Goal: Task Accomplishment & Management: Manage account settings

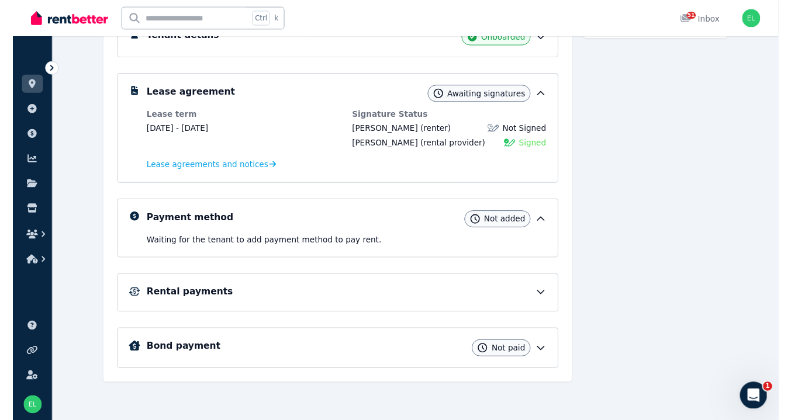
scroll to position [197, 0]
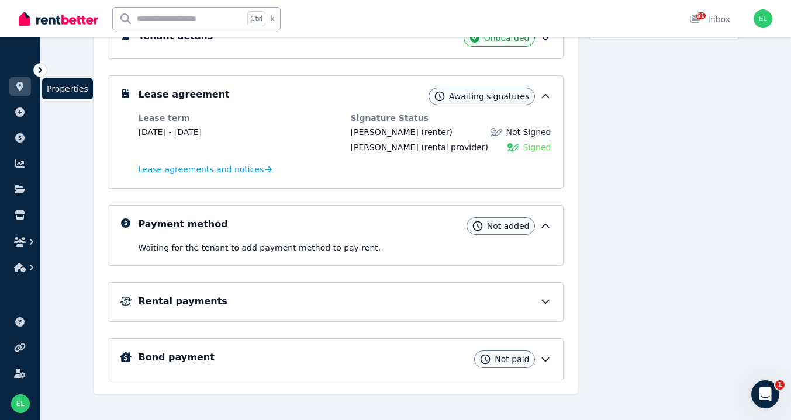
click at [20, 83] on icon at bounding box center [19, 86] width 7 height 9
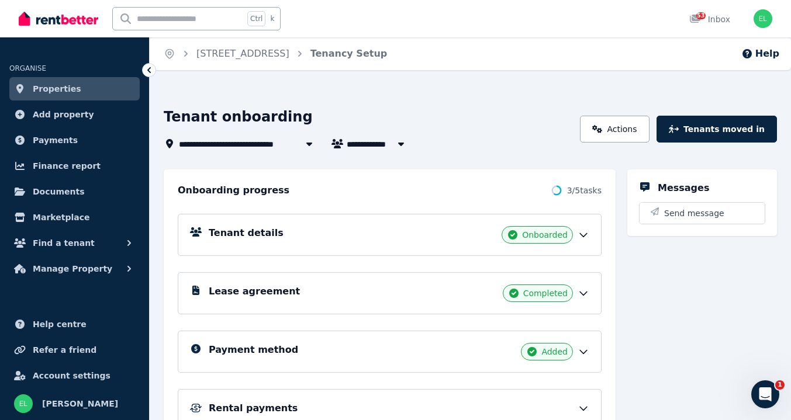
click at [239, 234] on h5 "Tenant details" at bounding box center [246, 233] width 75 height 14
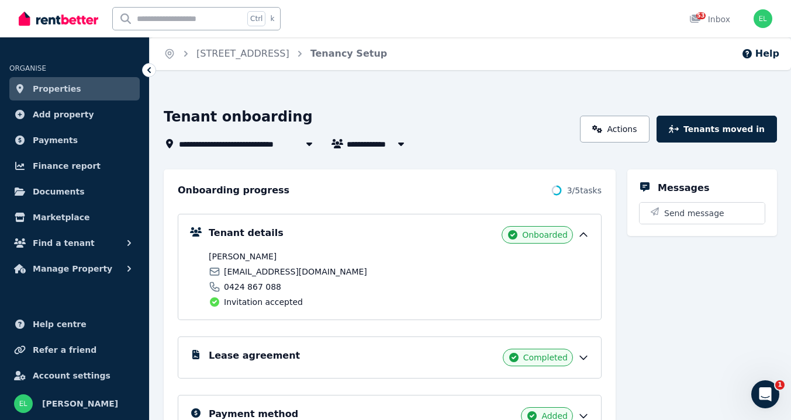
drag, startPoint x: 257, startPoint y: 357, endPoint x: 222, endPoint y: 355, distance: 34.5
click at [222, 355] on h5 "Lease agreement" at bounding box center [254, 356] width 91 height 14
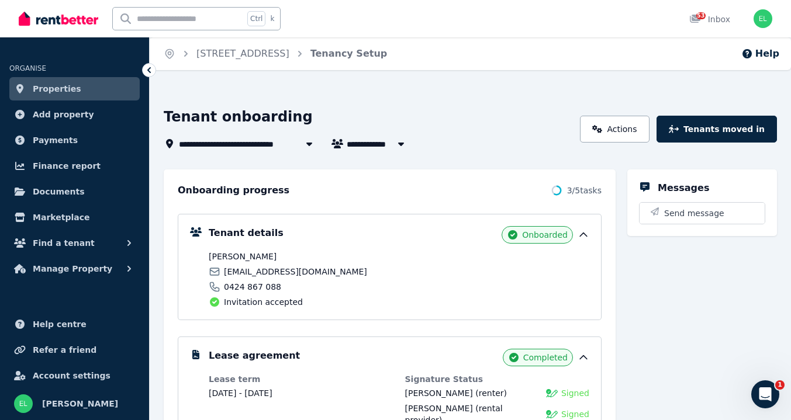
click at [536, 360] on span "Completed" at bounding box center [545, 358] width 44 height 12
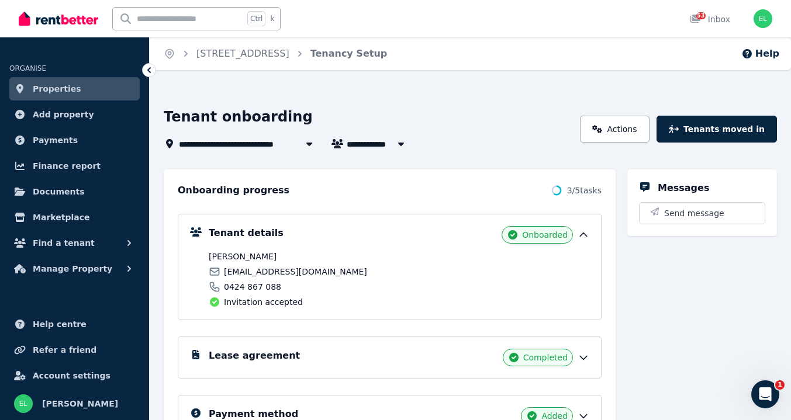
click at [551, 358] on span "Completed" at bounding box center [545, 358] width 44 height 12
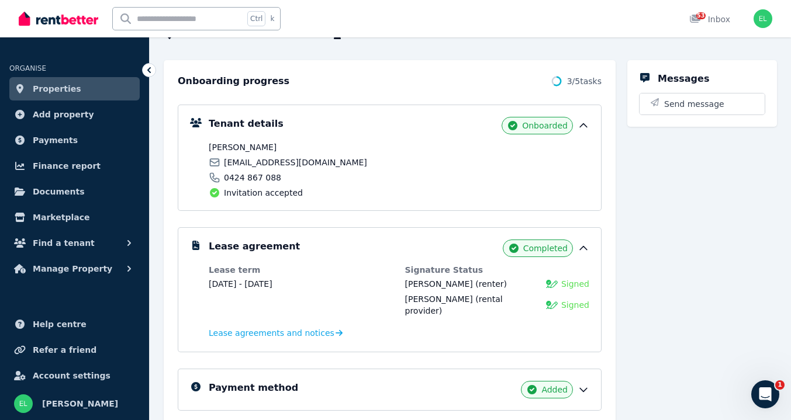
scroll to position [148, 0]
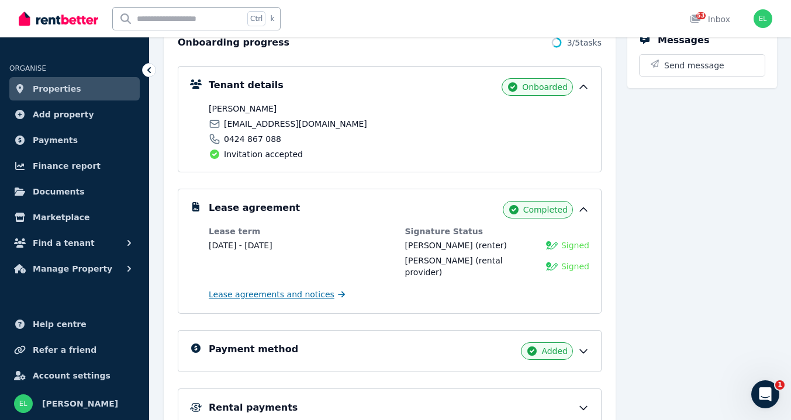
click at [278, 289] on span "Lease agreements and notices" at bounding box center [272, 295] width 126 height 12
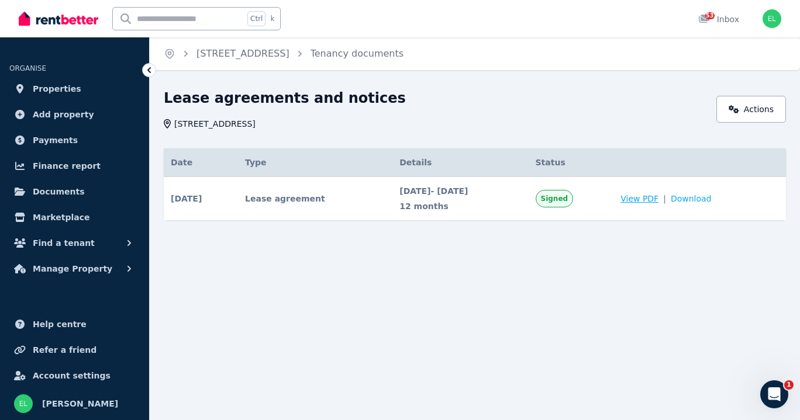
click at [658, 199] on span "View PDF" at bounding box center [639, 199] width 38 height 12
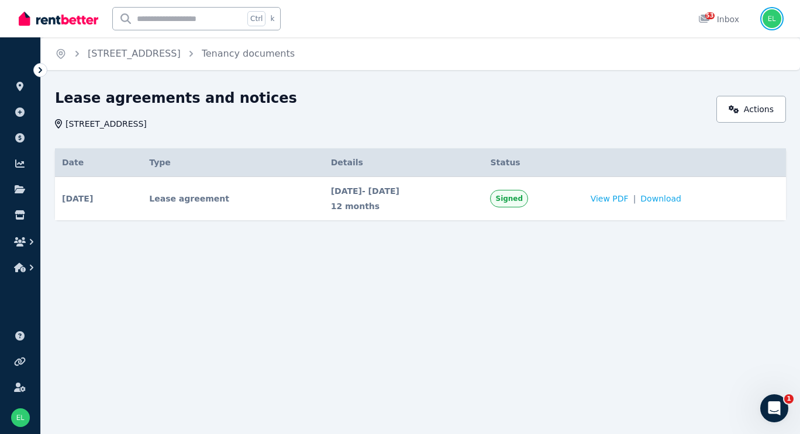
click at [771, 22] on img "button" at bounding box center [772, 18] width 19 height 19
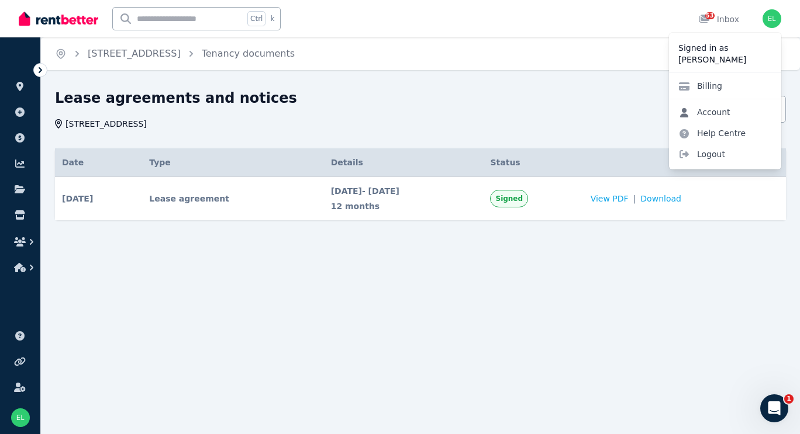
click at [708, 112] on link "Account" at bounding box center [704, 112] width 71 height 21
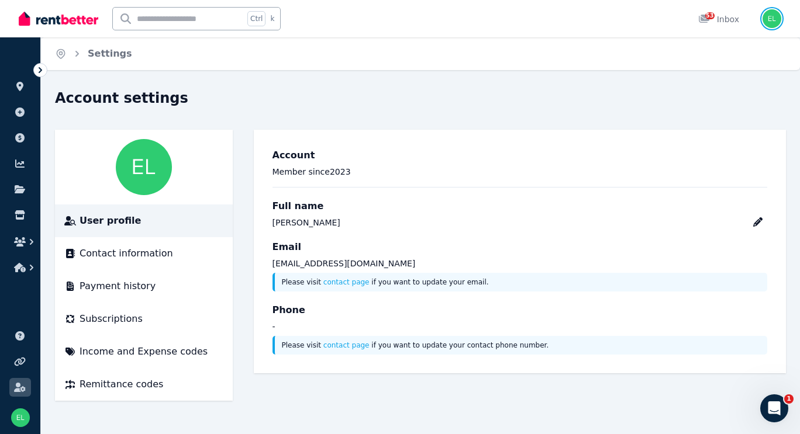
click at [771, 22] on img "button" at bounding box center [772, 18] width 19 height 19
